Goal: Information Seeking & Learning: Check status

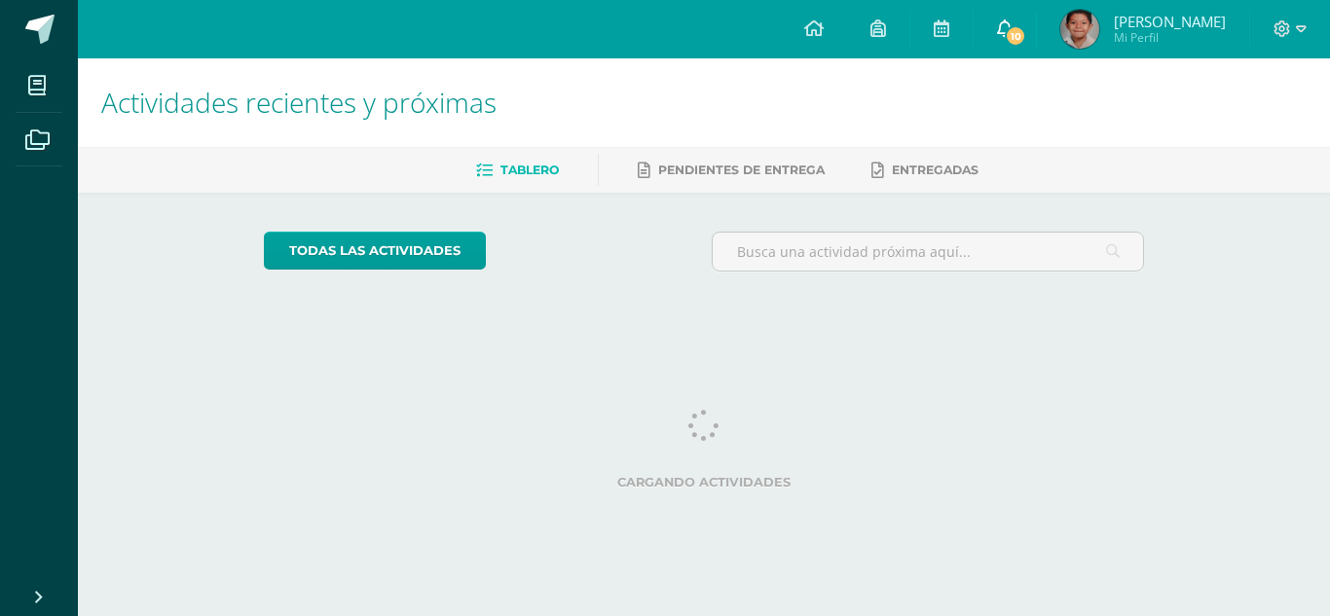
click at [1036, 51] on link "10" at bounding box center [1005, 29] width 62 height 58
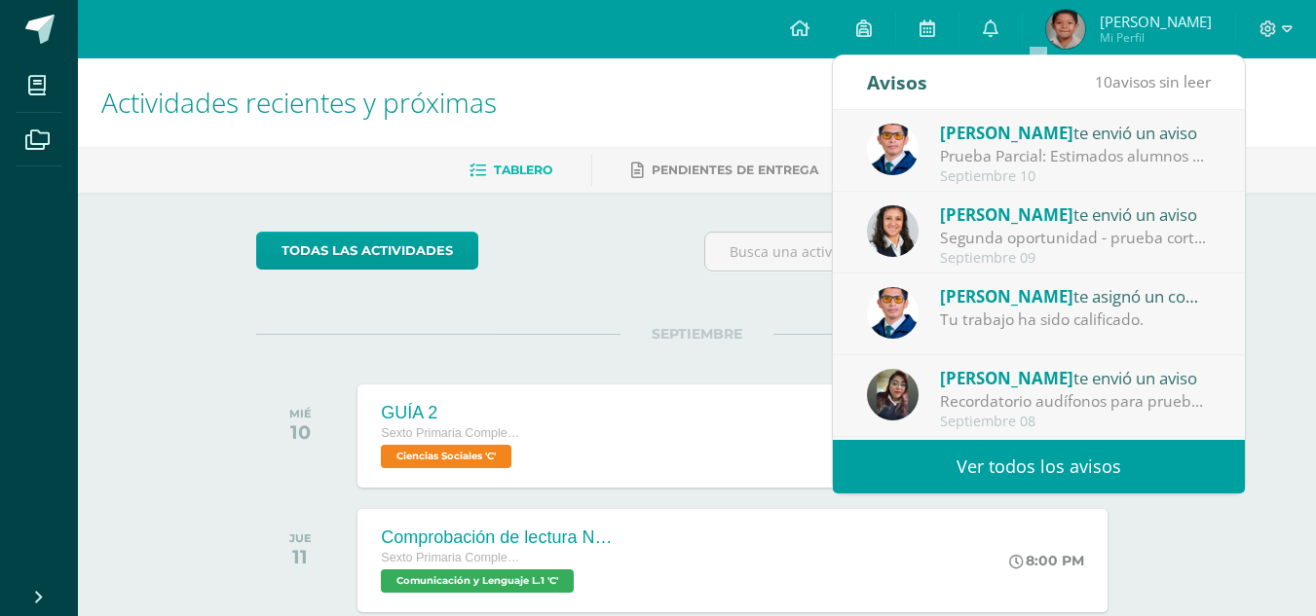
click at [1097, 481] on link "Ver todos los avisos" at bounding box center [1039, 467] width 412 height 54
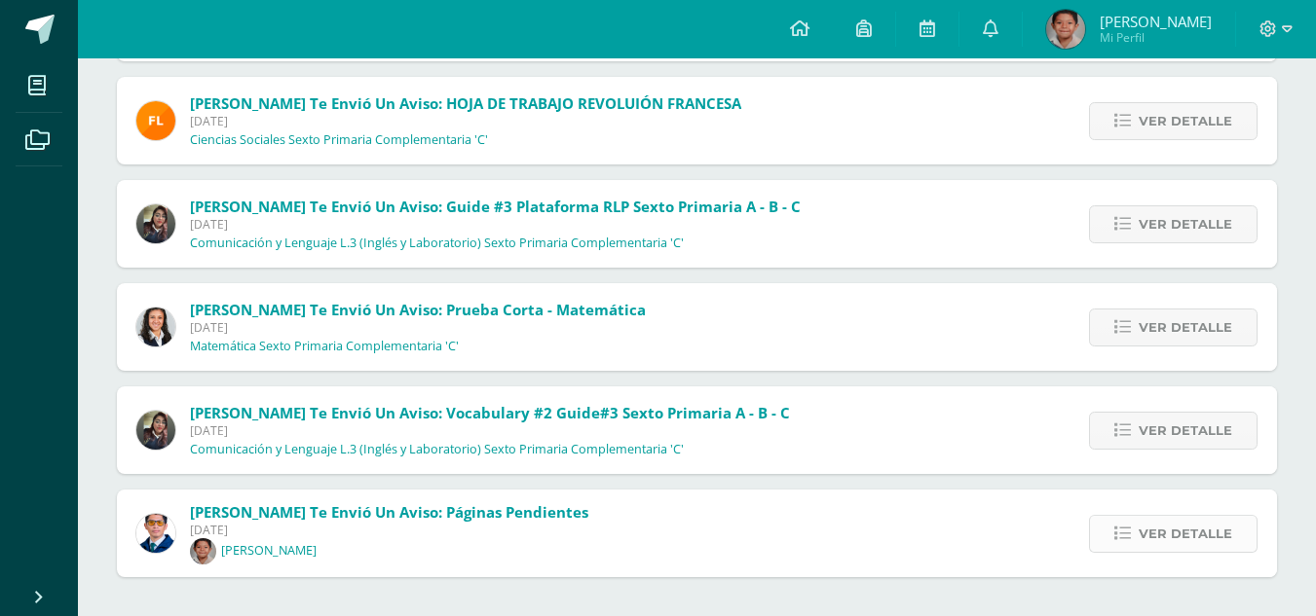
click at [1155, 524] on span "Ver detalle" at bounding box center [1184, 534] width 93 height 36
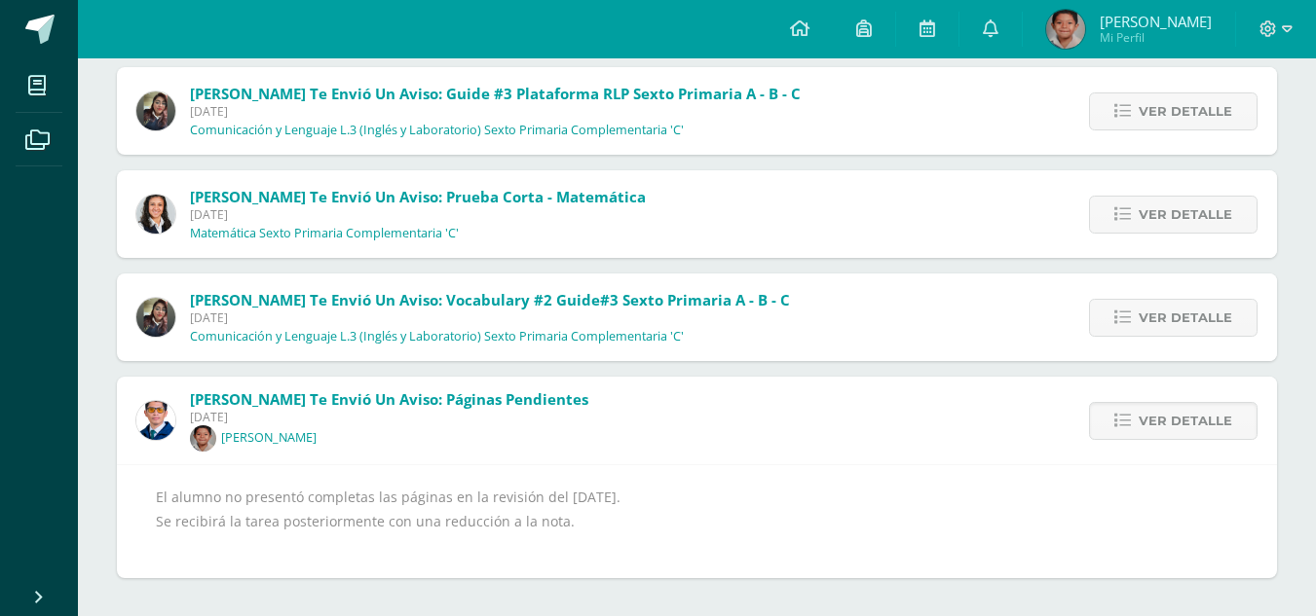
scroll to position [853, 0]
click at [1156, 426] on span "Ver detalle" at bounding box center [1184, 420] width 93 height 36
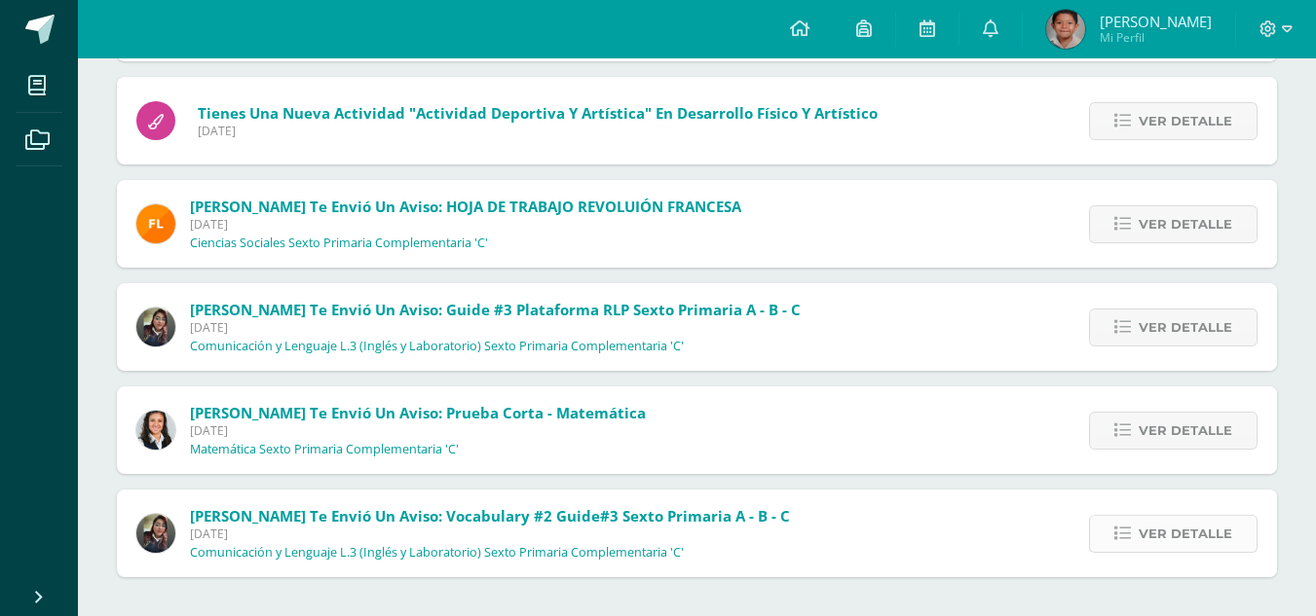
click at [1137, 525] on link "Ver detalle" at bounding box center [1173, 534] width 168 height 38
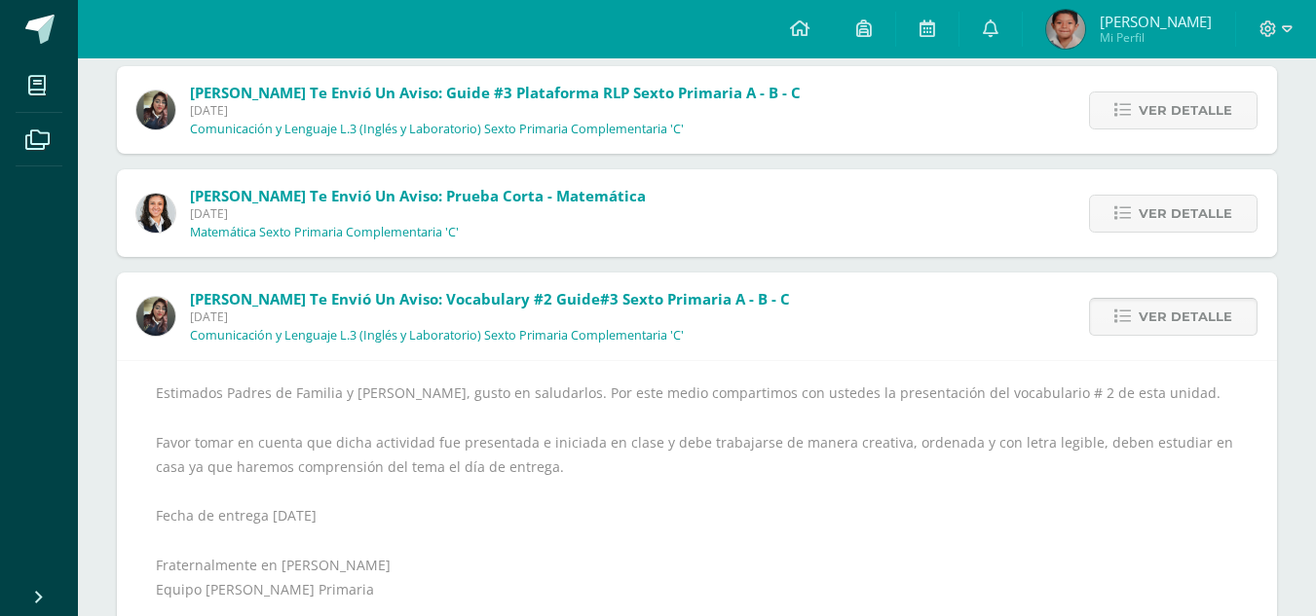
click at [1158, 300] on span "Ver detalle" at bounding box center [1184, 317] width 93 height 36
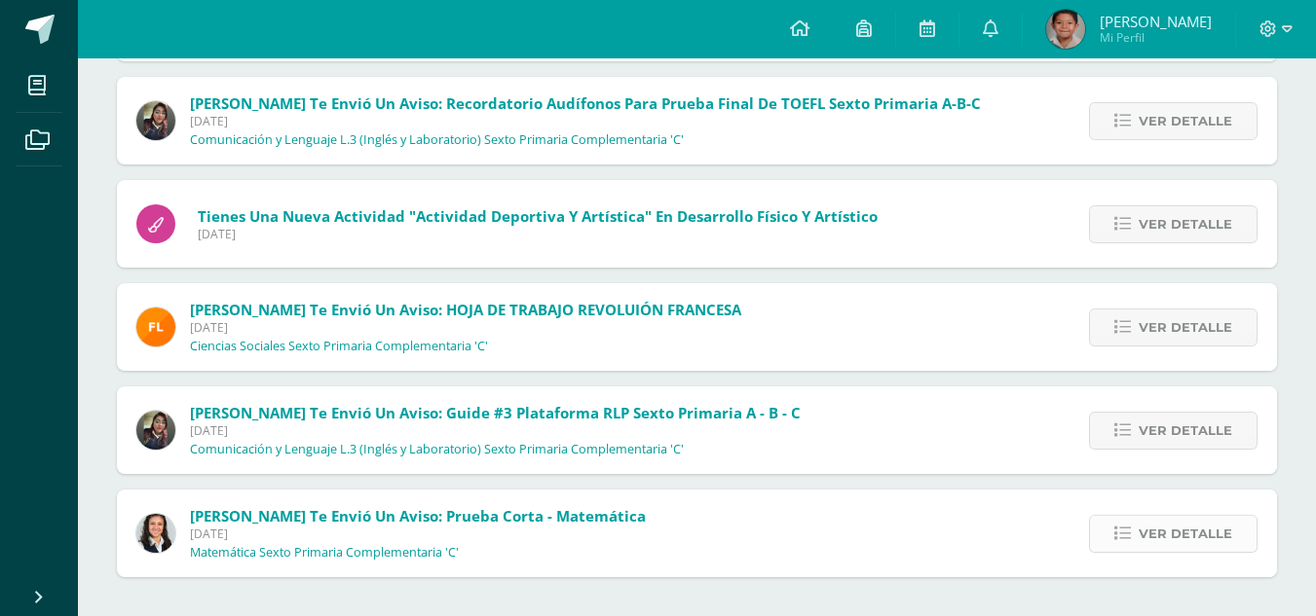
click at [1173, 540] on span "Ver detalle" at bounding box center [1184, 534] width 93 height 36
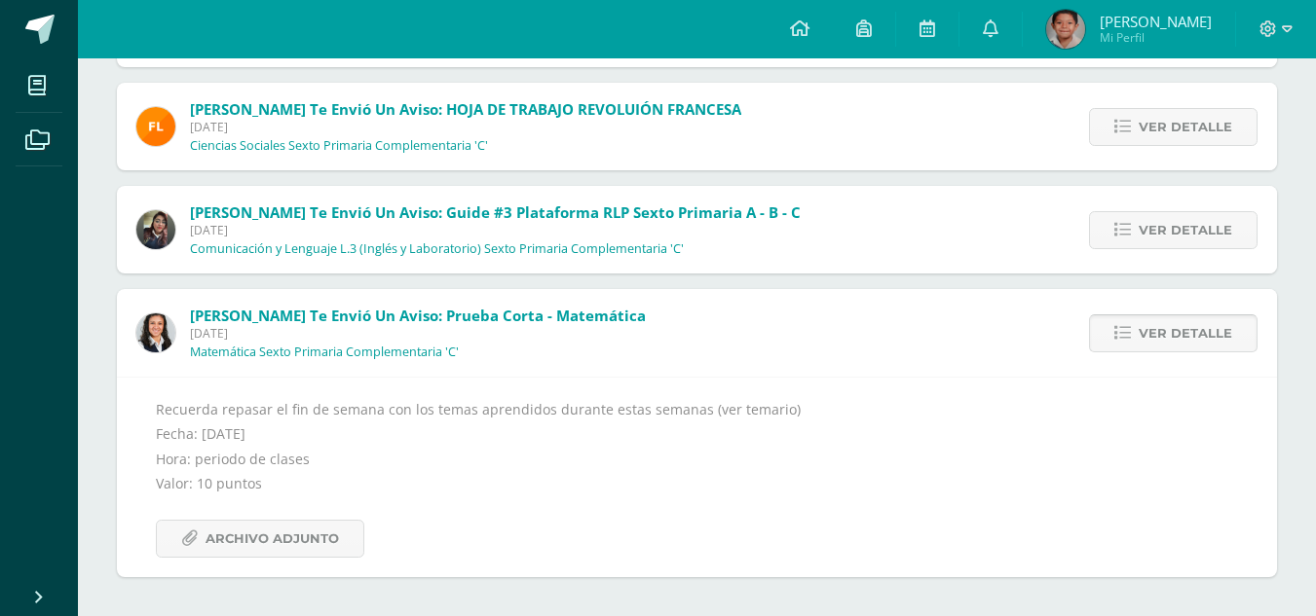
click at [1148, 338] on span "Ver detalle" at bounding box center [1184, 334] width 93 height 36
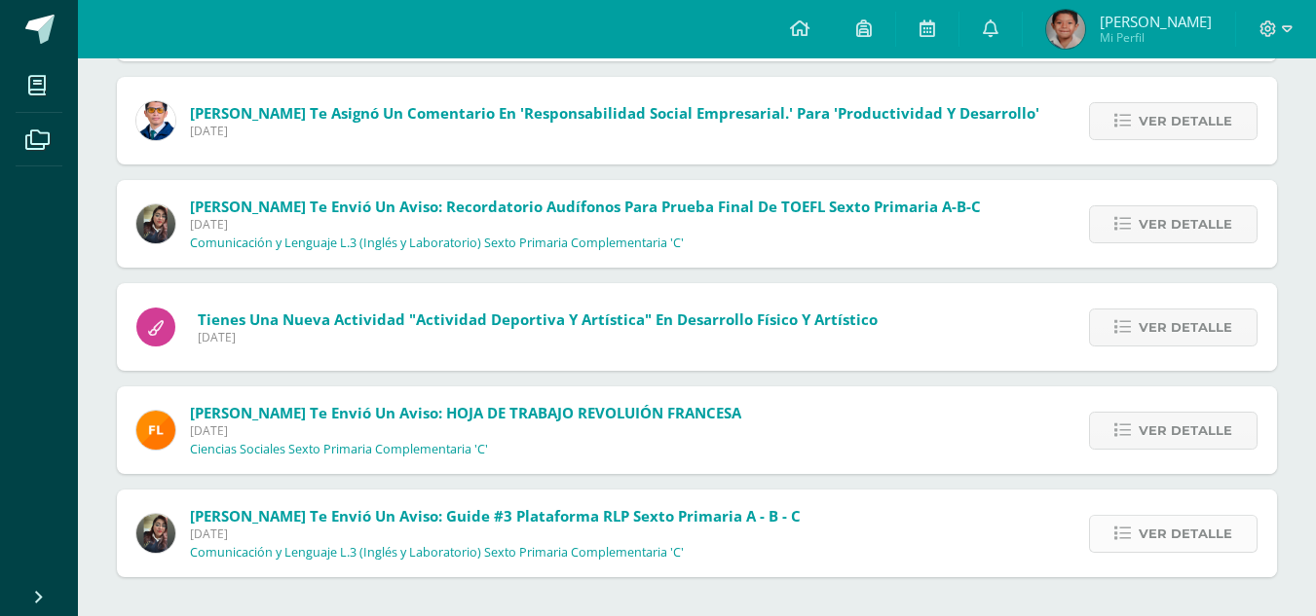
click at [1158, 528] on span "Ver detalle" at bounding box center [1184, 534] width 93 height 36
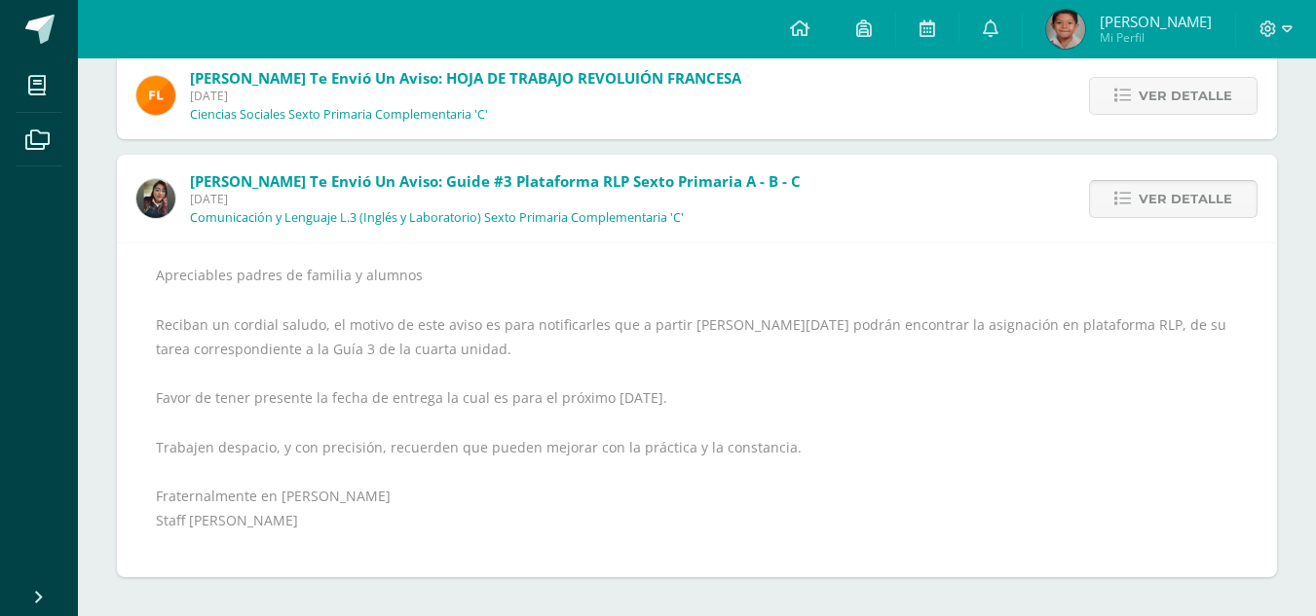
click at [1191, 205] on span "Ver detalle" at bounding box center [1184, 199] width 93 height 36
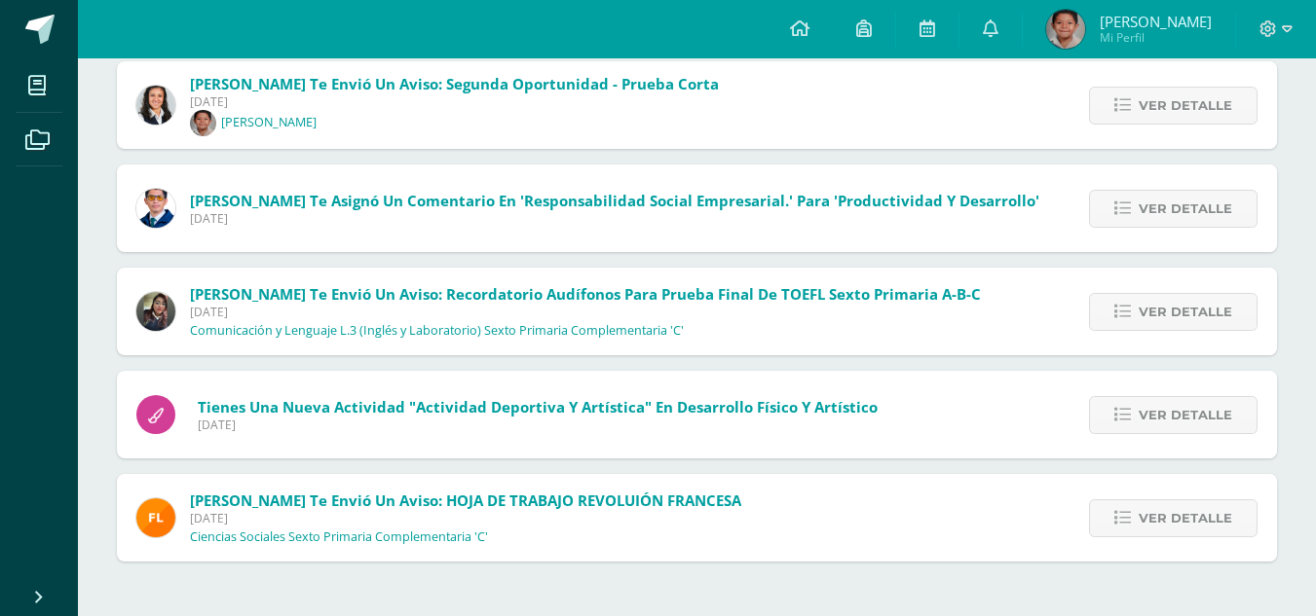
scroll to position [326, 0]
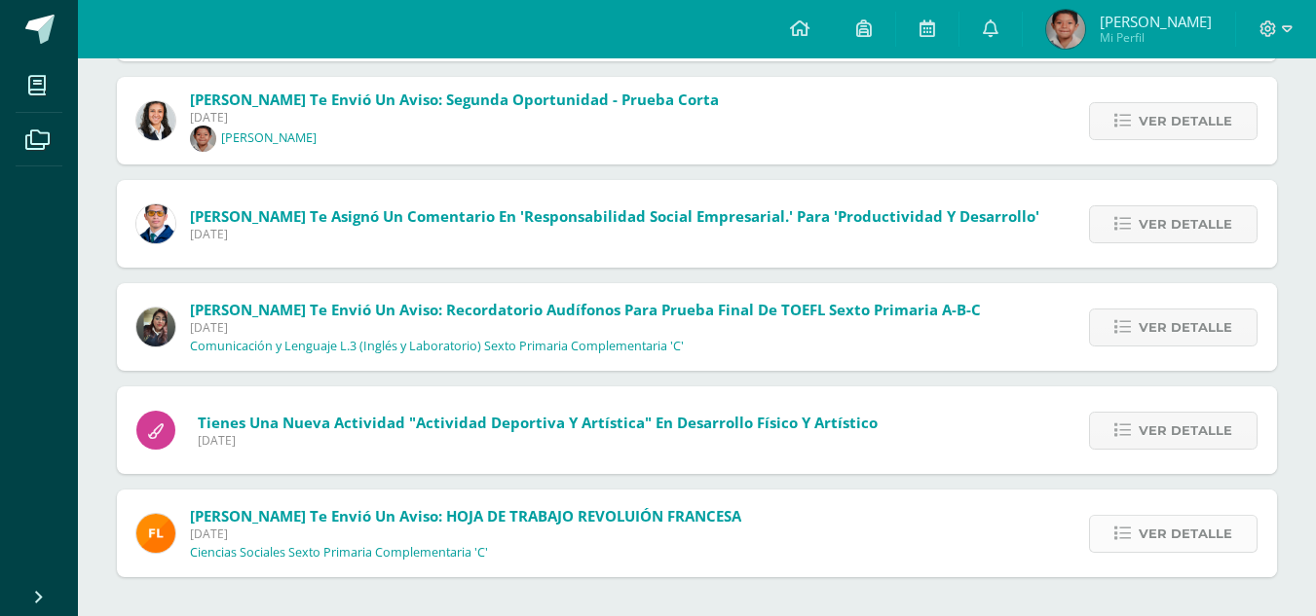
click at [1197, 527] on span "Ver detalle" at bounding box center [1184, 534] width 93 height 36
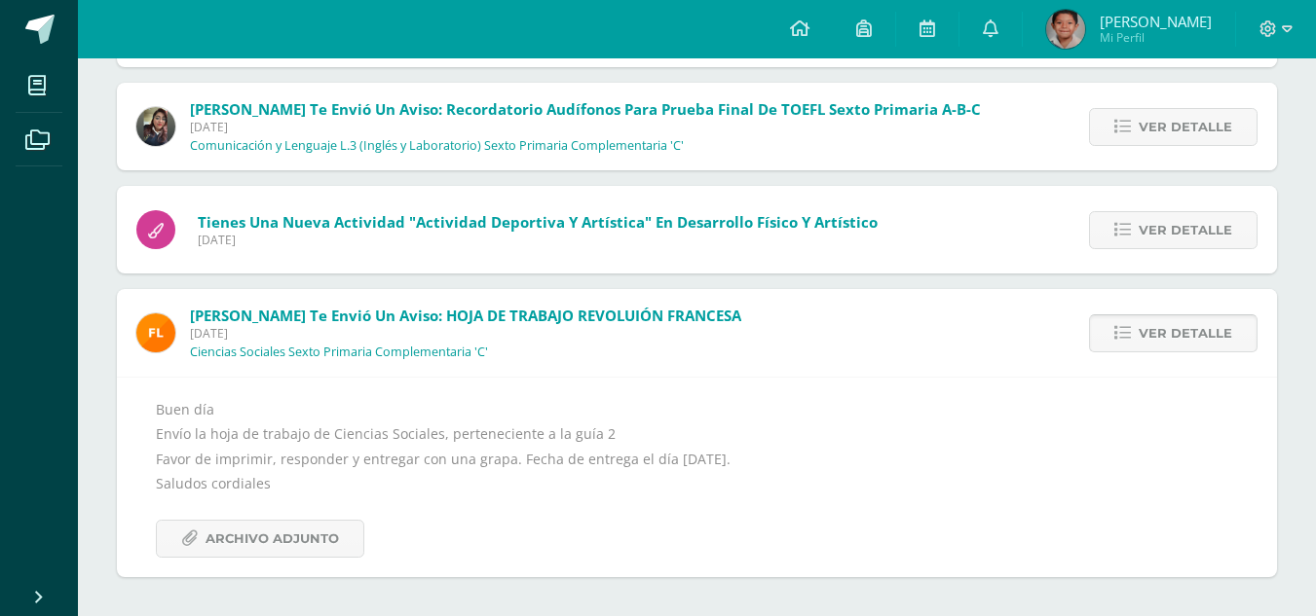
click at [1150, 344] on span "Ver detalle" at bounding box center [1184, 334] width 93 height 36
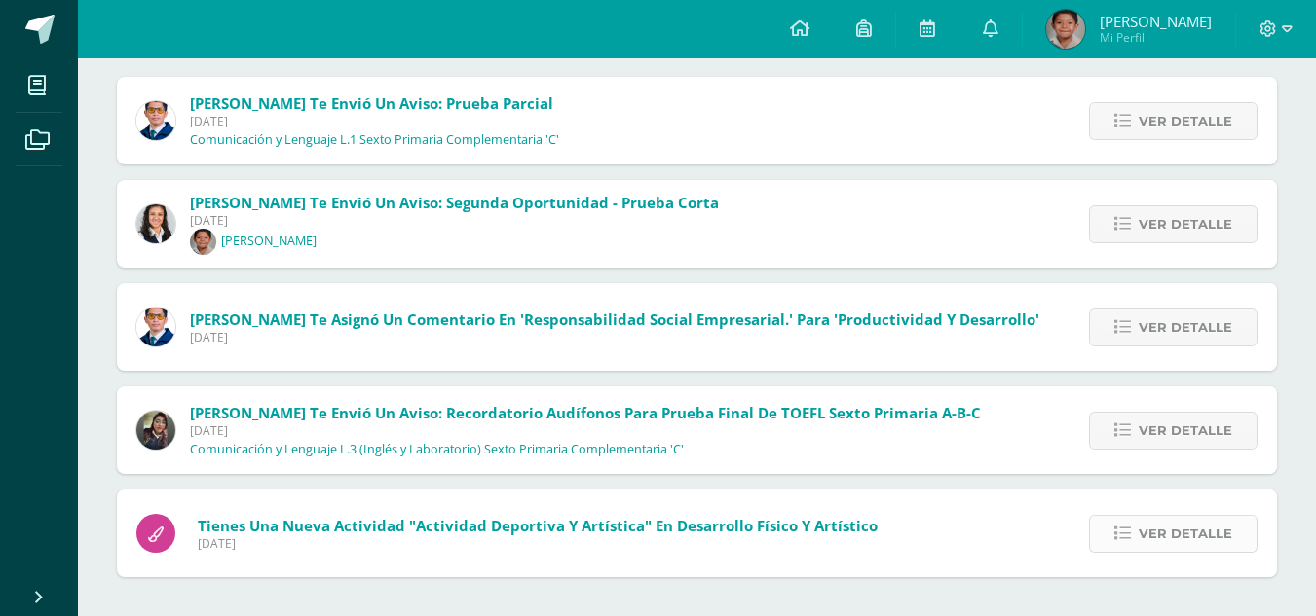
click at [1157, 534] on span "Ver detalle" at bounding box center [1184, 534] width 93 height 36
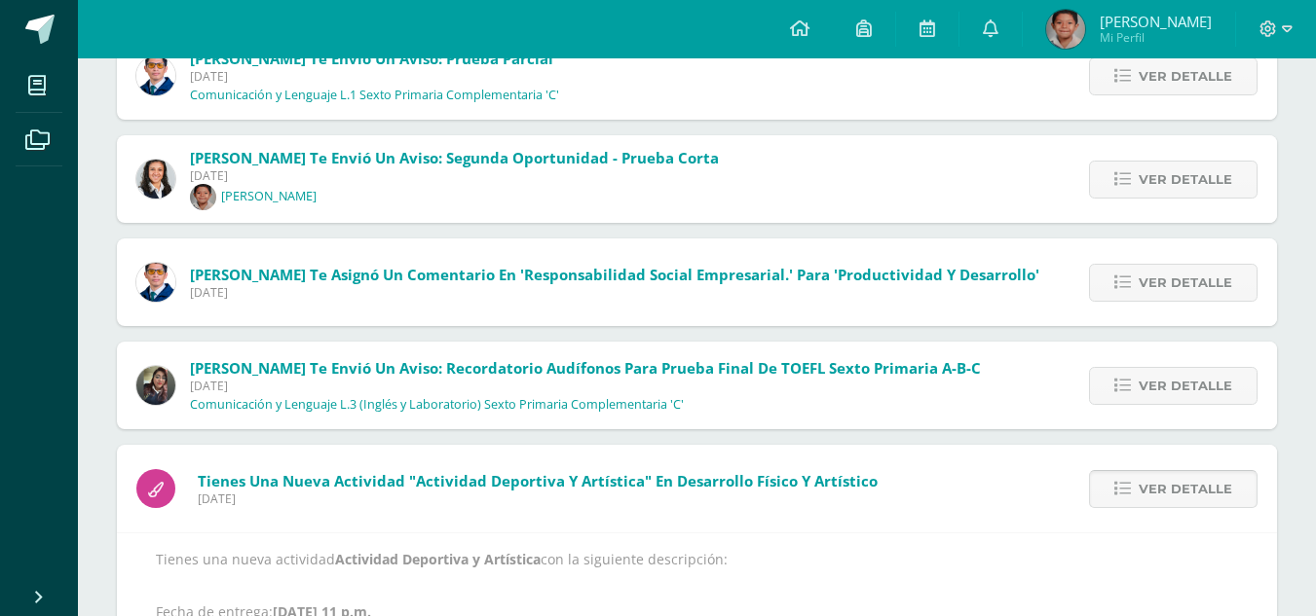
scroll to position [350, 0]
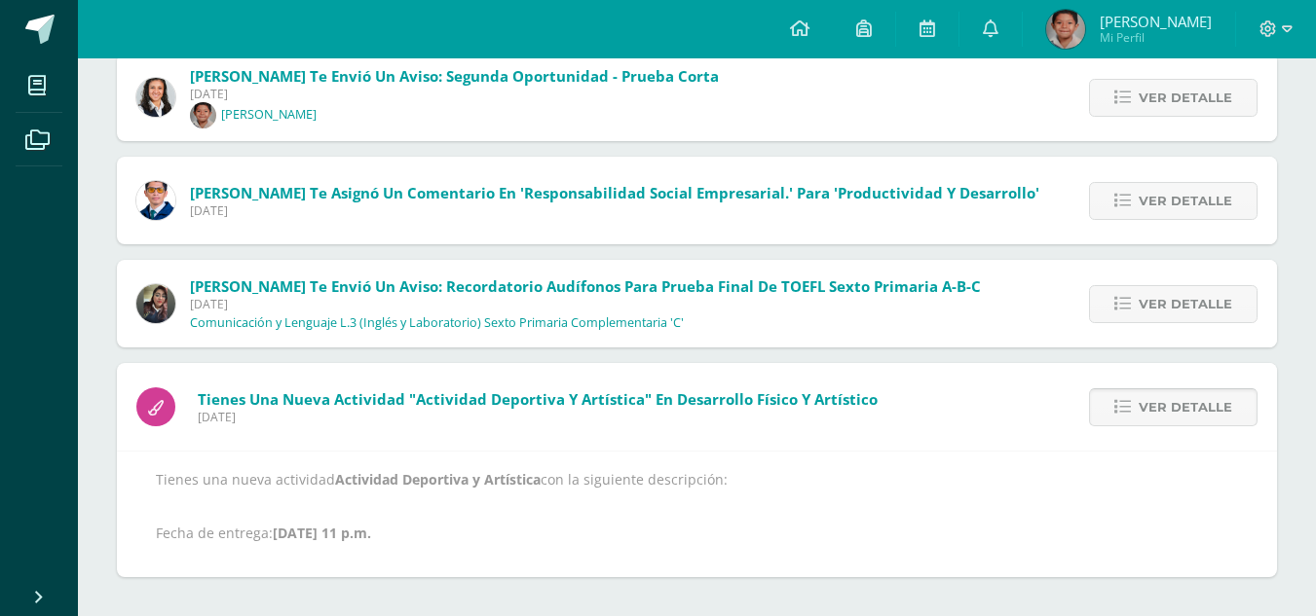
click at [1159, 426] on link "Ver detalle" at bounding box center [1173, 408] width 168 height 38
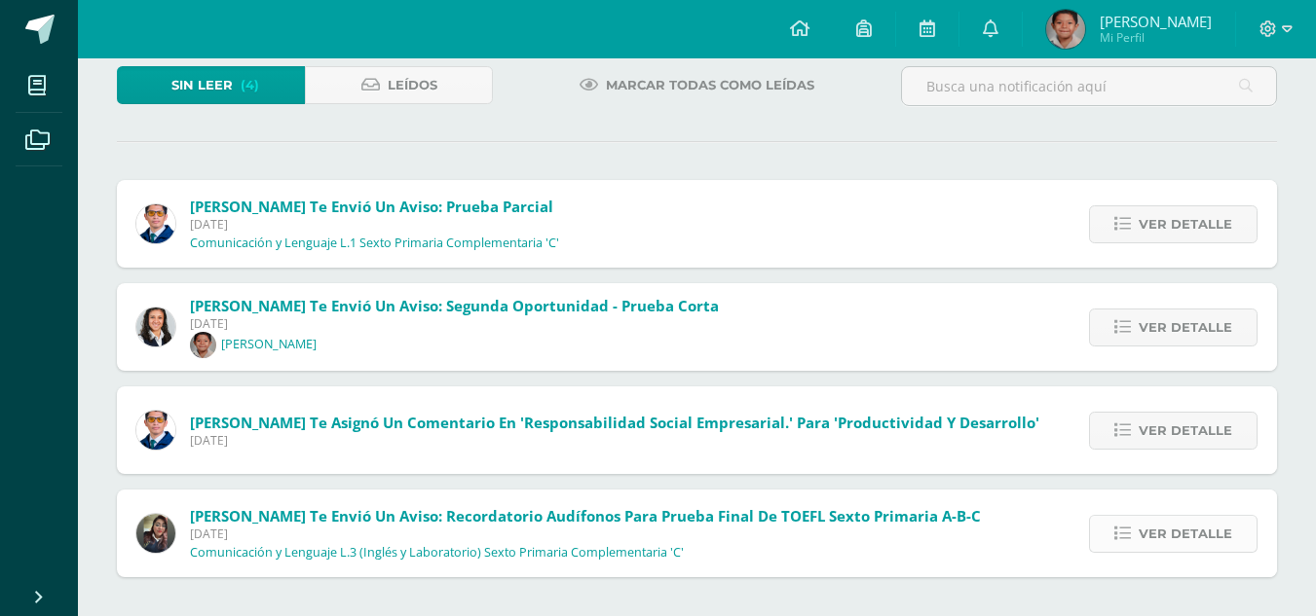
click at [1167, 530] on span "Ver detalle" at bounding box center [1184, 534] width 93 height 36
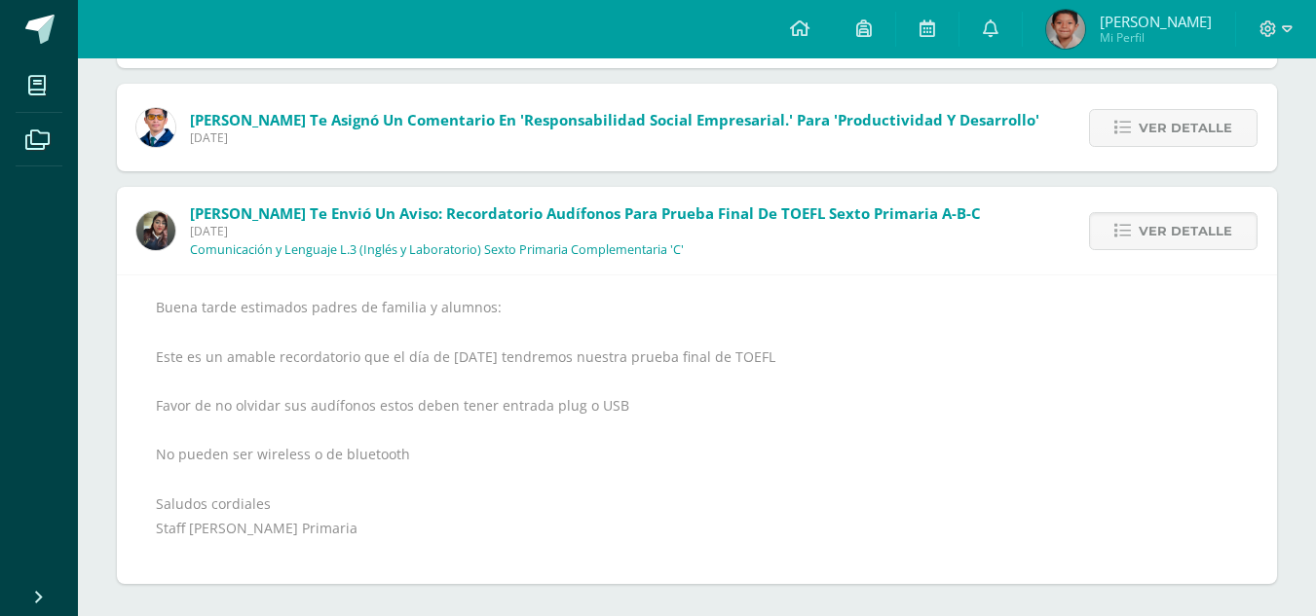
scroll to position [429, 0]
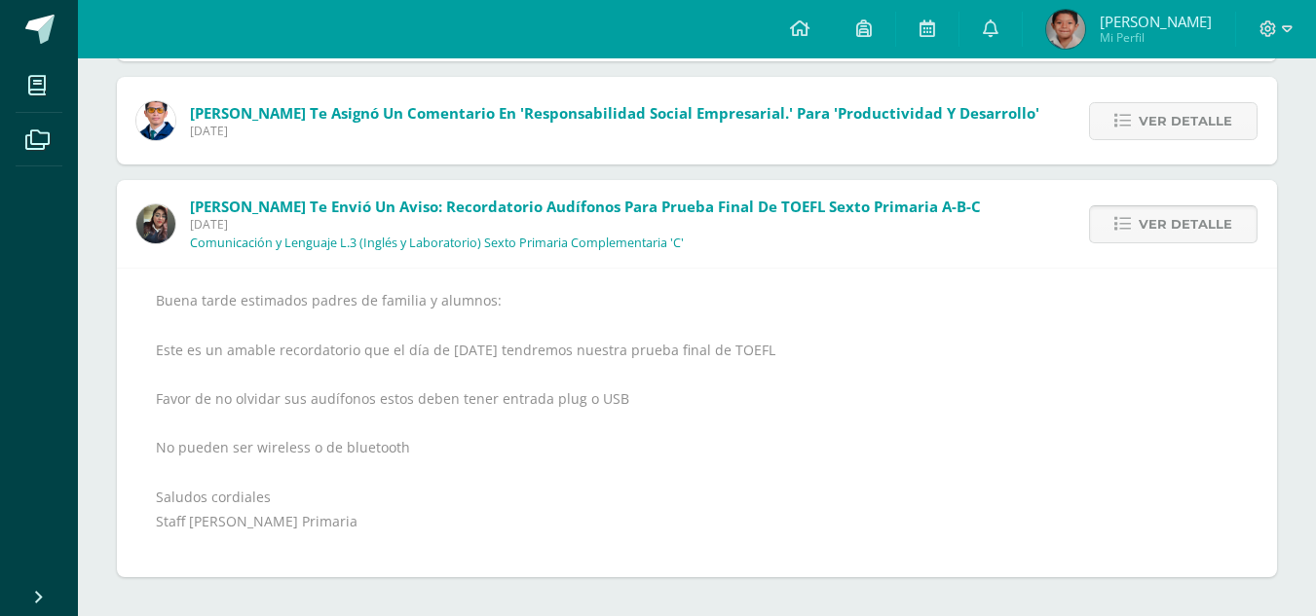
click at [1161, 239] on span "Ver detalle" at bounding box center [1184, 224] width 93 height 36
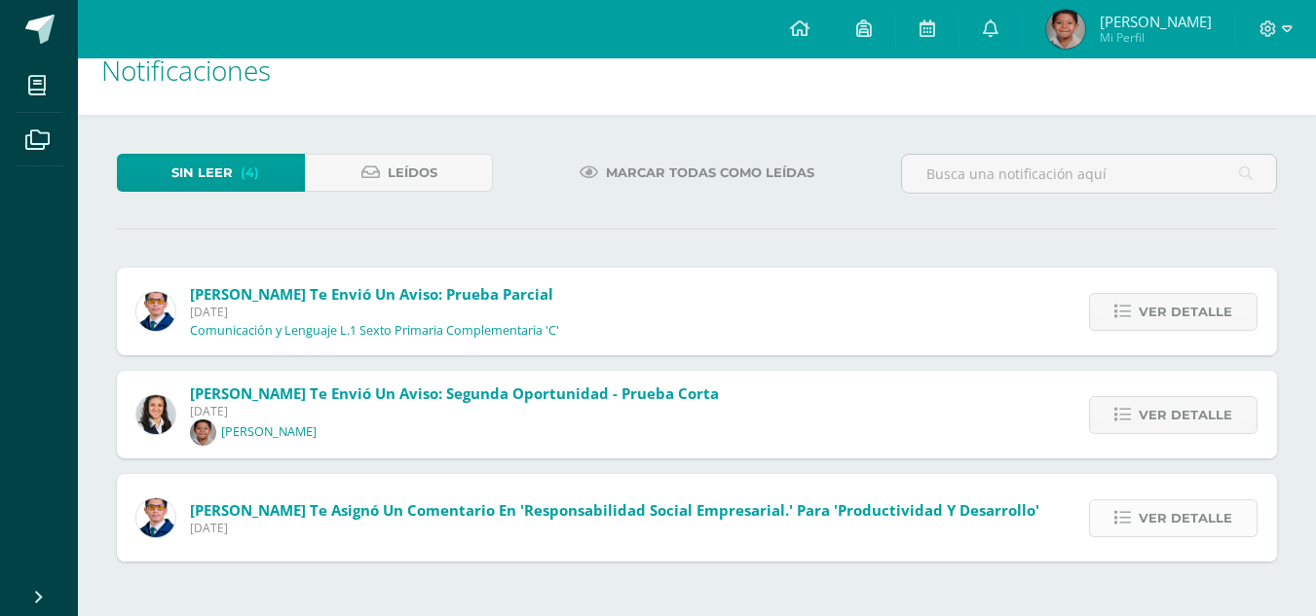
scroll to position [17, 0]
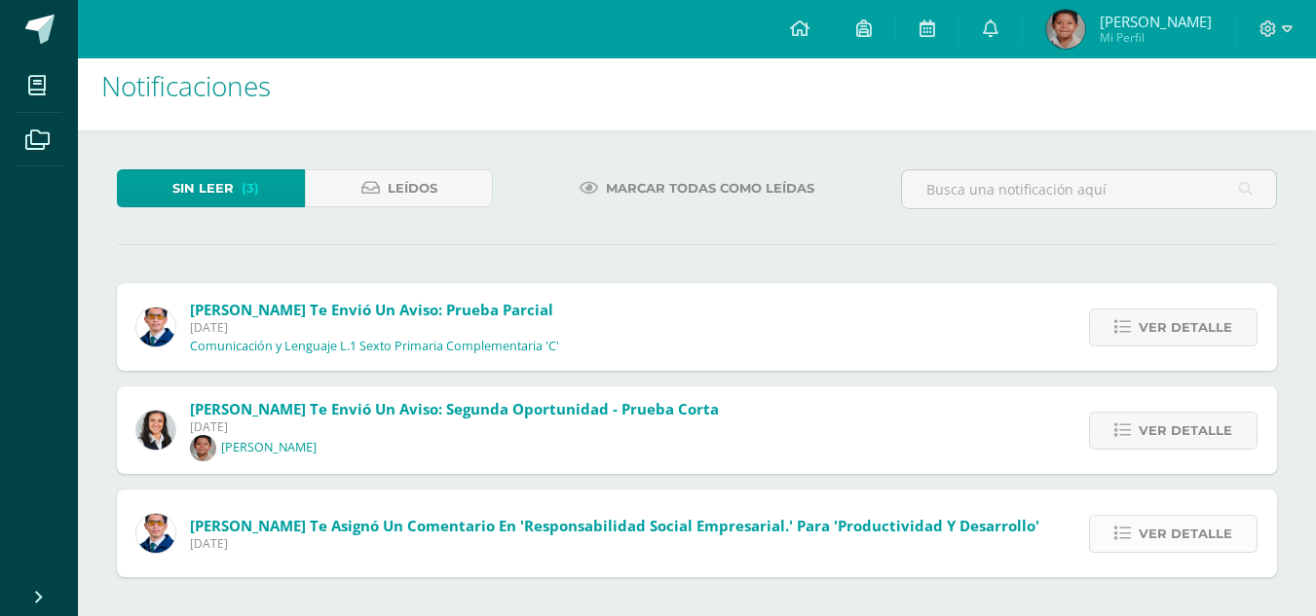
click at [1209, 520] on span "Ver detalle" at bounding box center [1184, 534] width 93 height 36
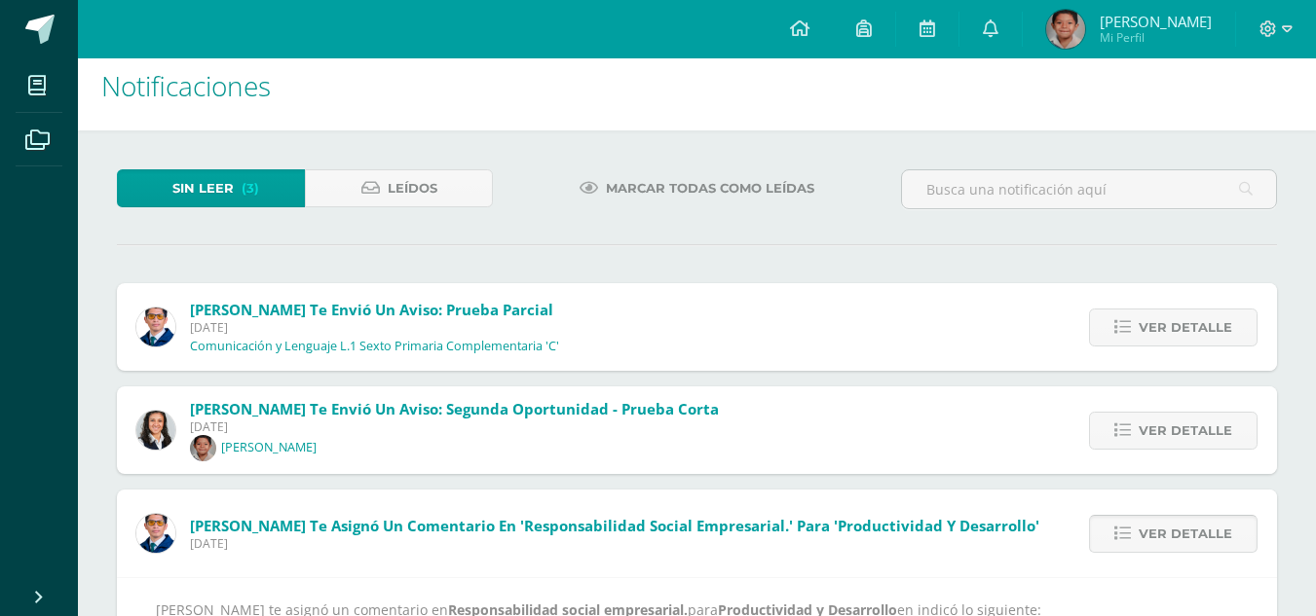
click at [1182, 522] on span "Ver detalle" at bounding box center [1184, 534] width 93 height 36
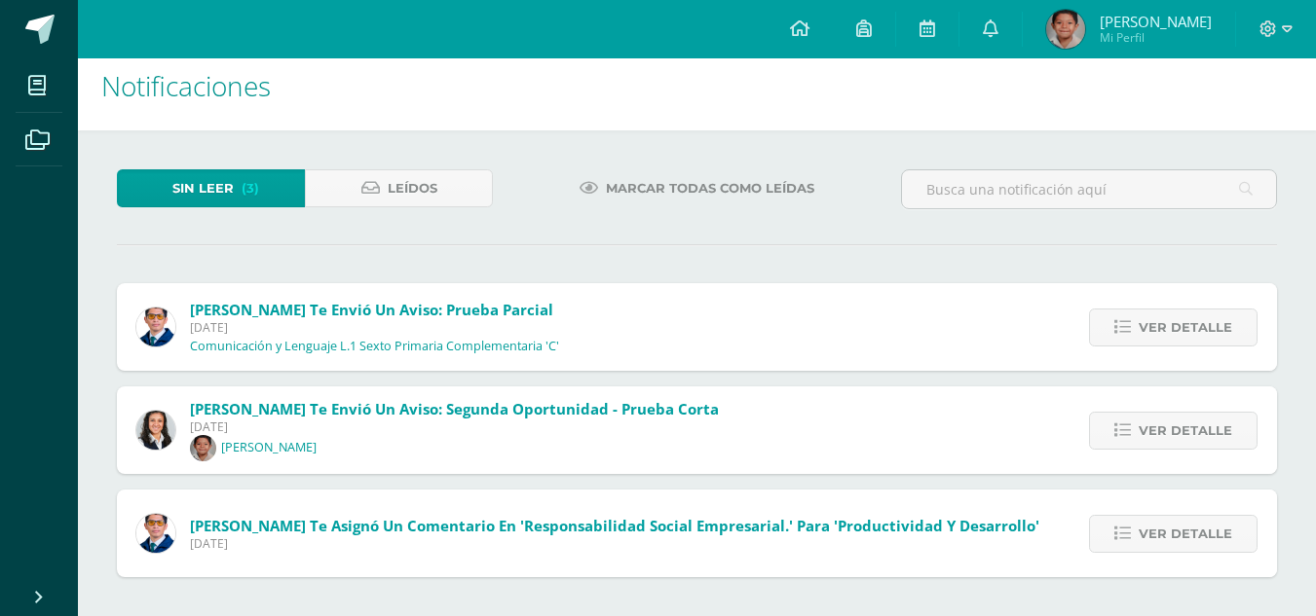
scroll to position [0, 0]
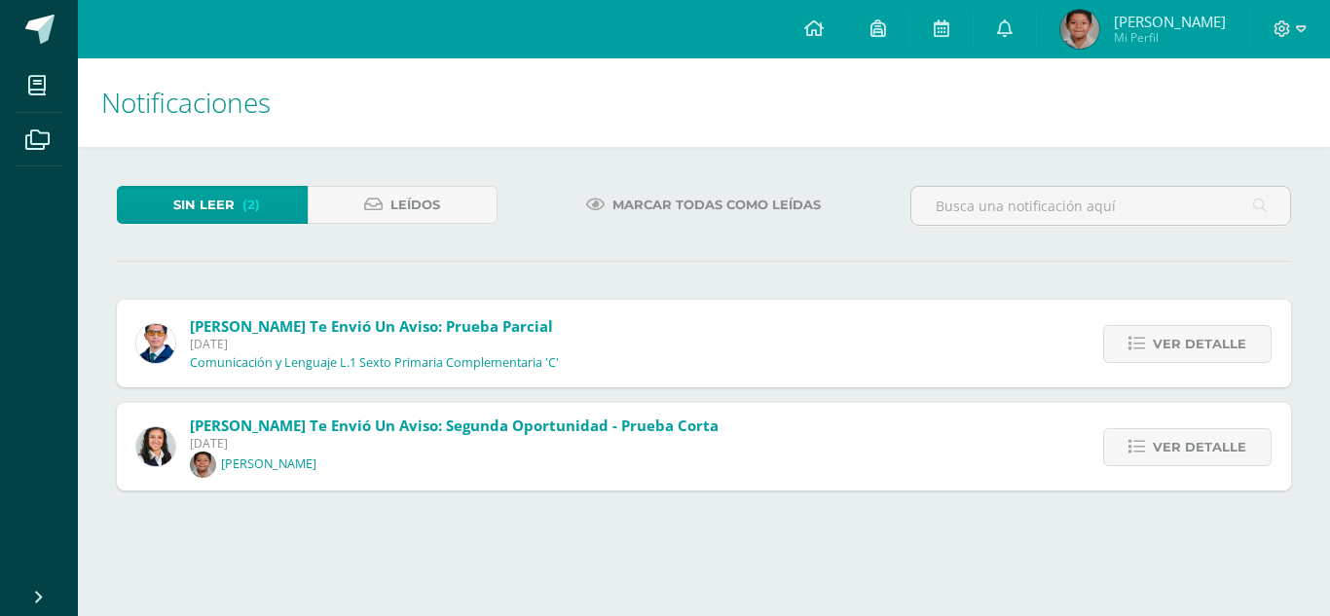
click at [1165, 424] on div "Ver detalle" at bounding box center [1182, 447] width 217 height 88
click at [1165, 432] on span "Ver detalle" at bounding box center [1199, 447] width 93 height 36
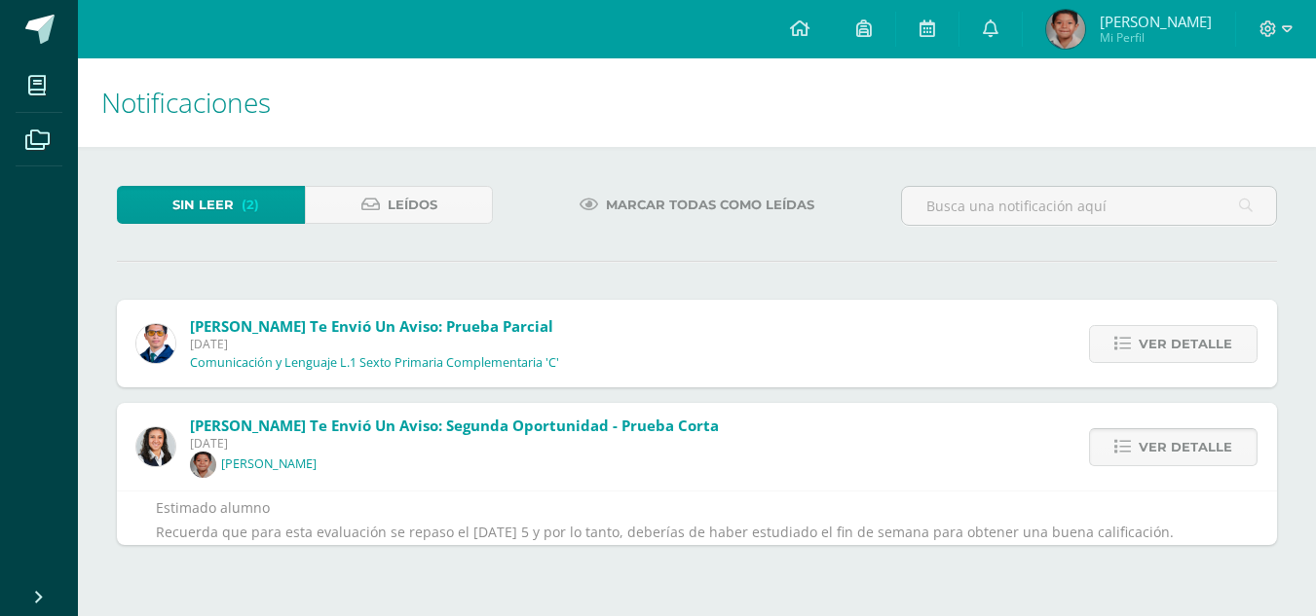
click at [1165, 432] on span "Ver detalle" at bounding box center [1184, 447] width 93 height 36
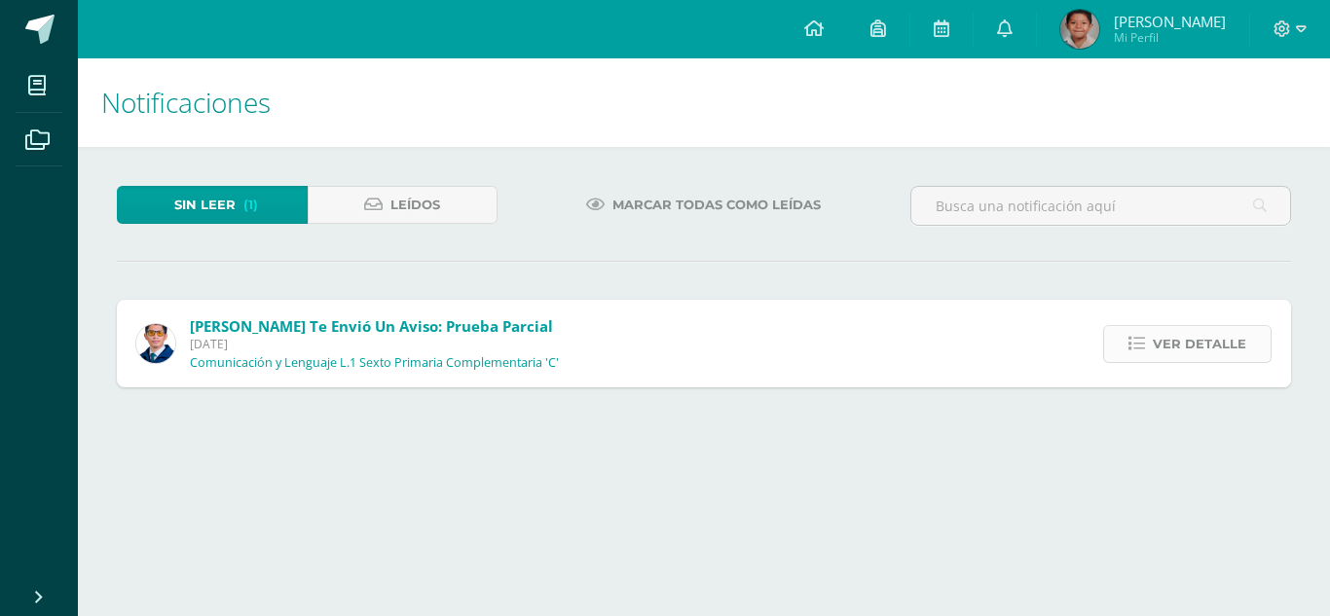
click at [1174, 361] on span "Ver detalle" at bounding box center [1199, 344] width 93 height 36
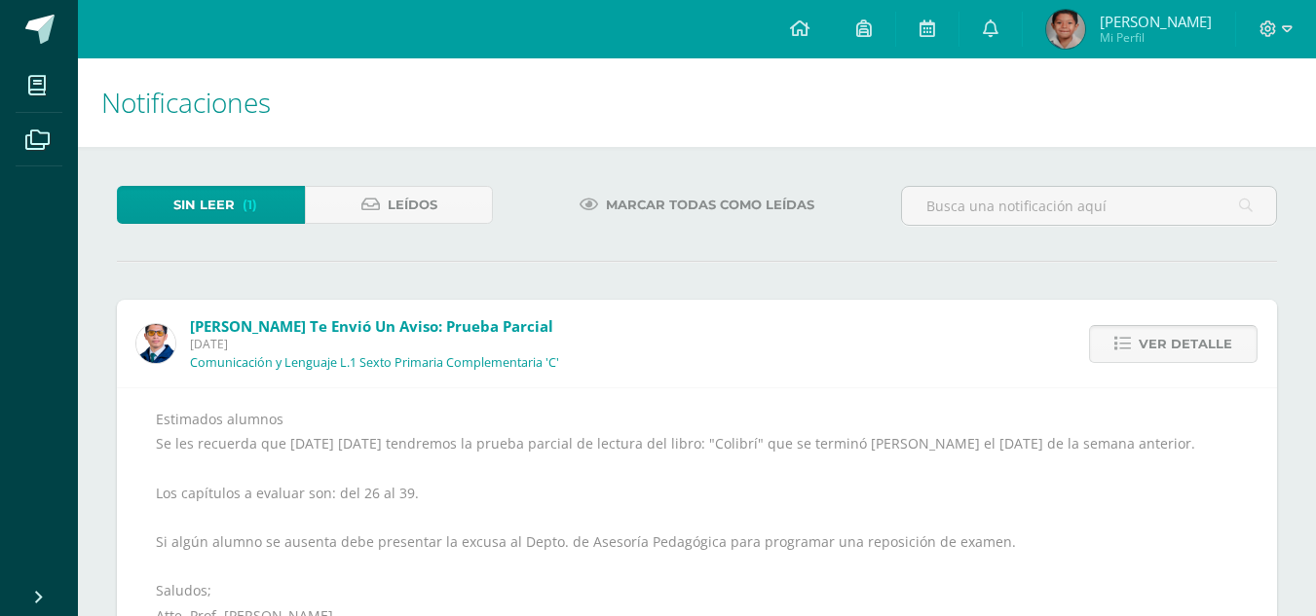
click at [1174, 361] on span "Ver detalle" at bounding box center [1184, 344] width 93 height 36
